Goal: Check status: Check status

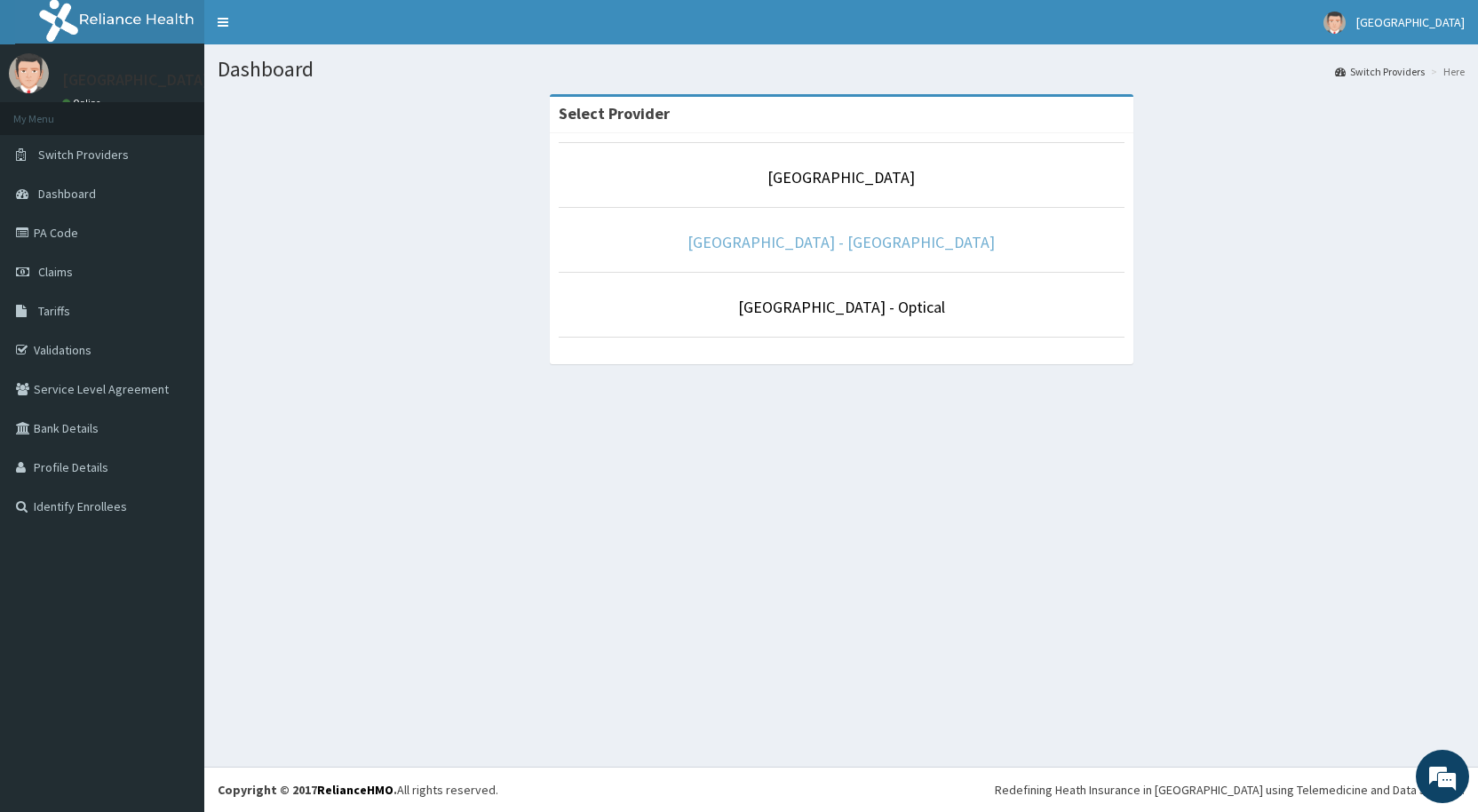
click at [826, 244] on link "De Lakeland Imperial Hospital - Dental" at bounding box center [841, 241] width 307 height 20
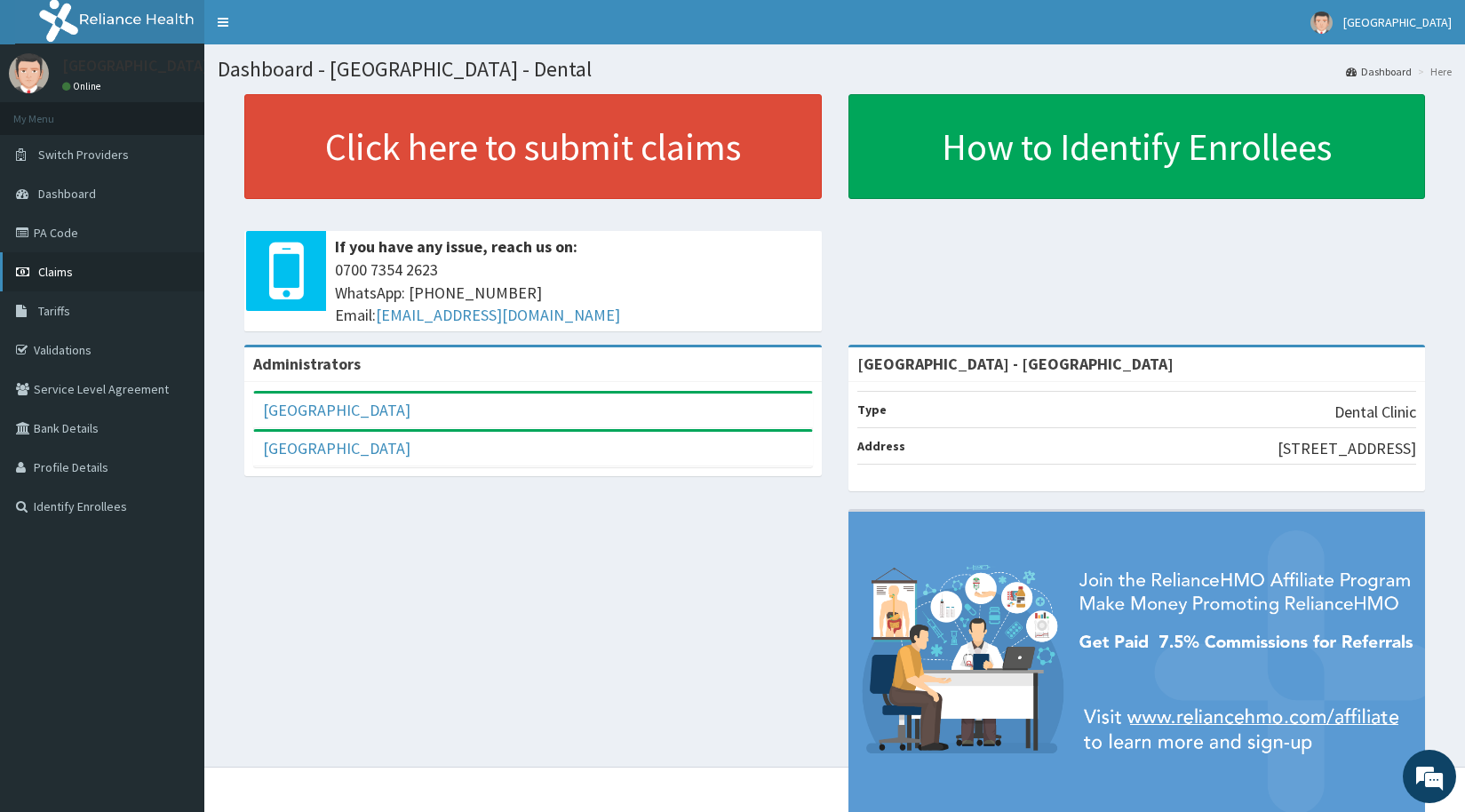
click at [50, 276] on span "Claims" at bounding box center [55, 271] width 34 height 16
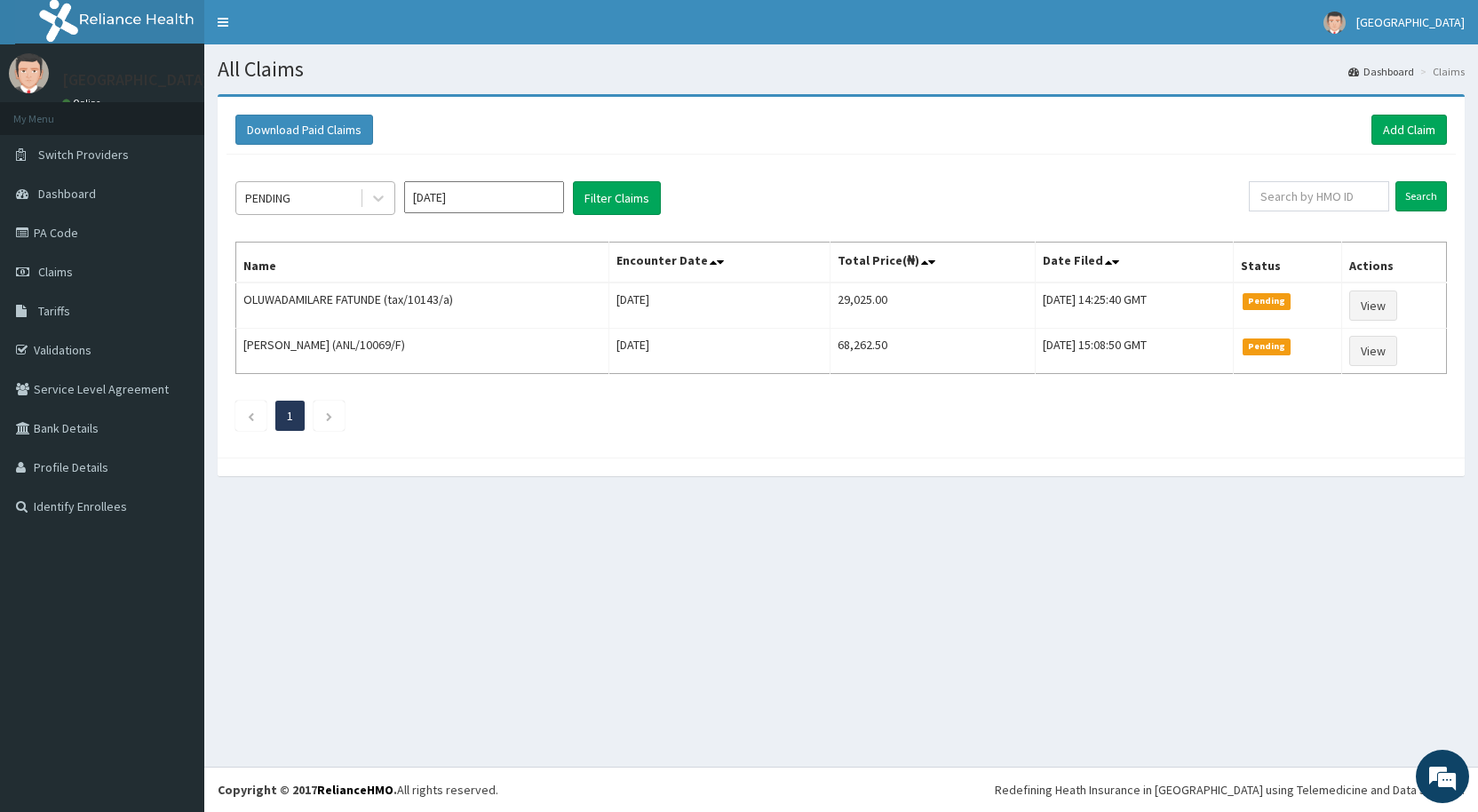
click at [343, 195] on div "PENDING" at bounding box center [298, 198] width 123 height 29
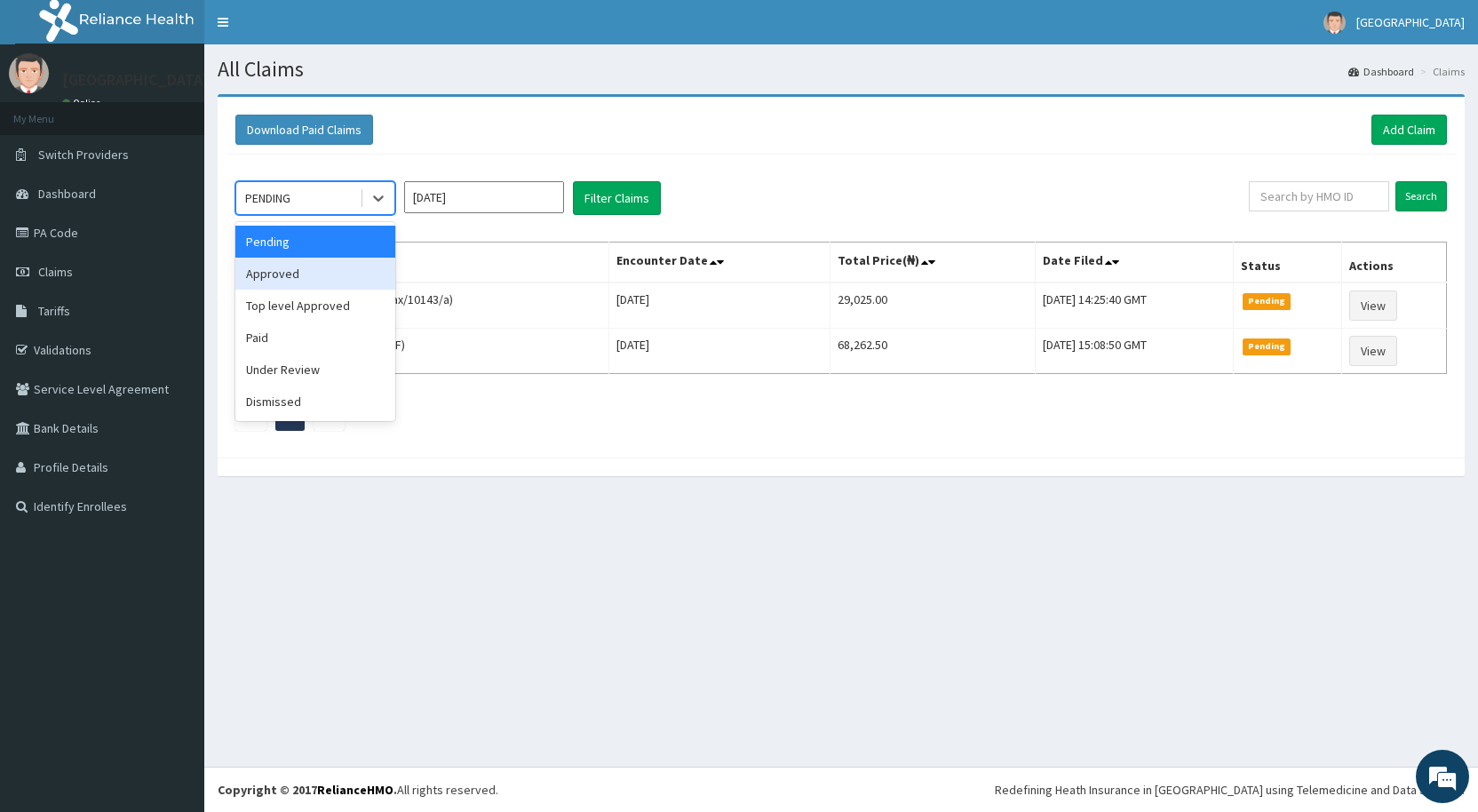
click at [284, 276] on div "Approved" at bounding box center [316, 274] width 160 height 32
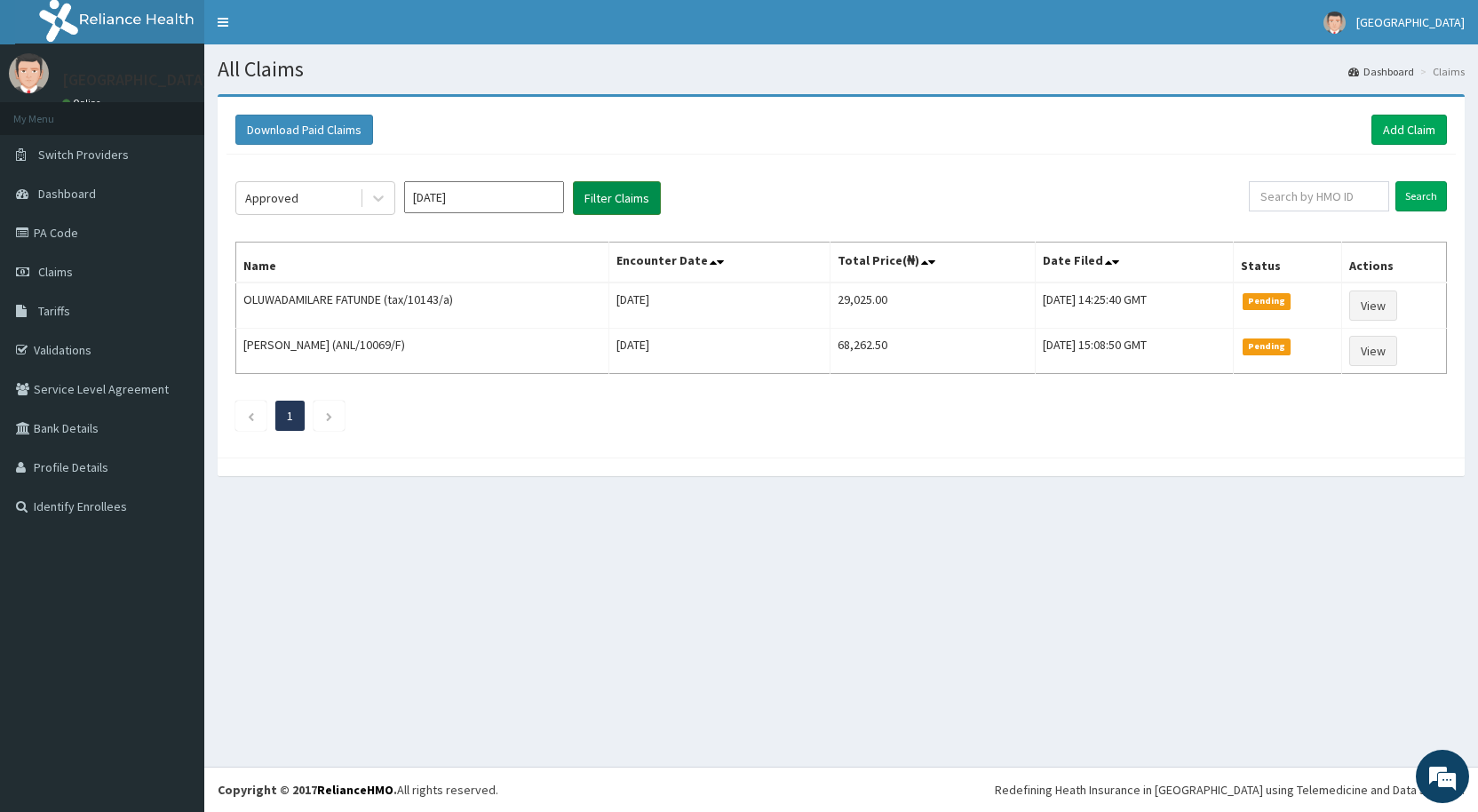
click at [626, 199] on button "Filter Claims" at bounding box center [616, 198] width 88 height 33
